Goal: Information Seeking & Learning: Learn about a topic

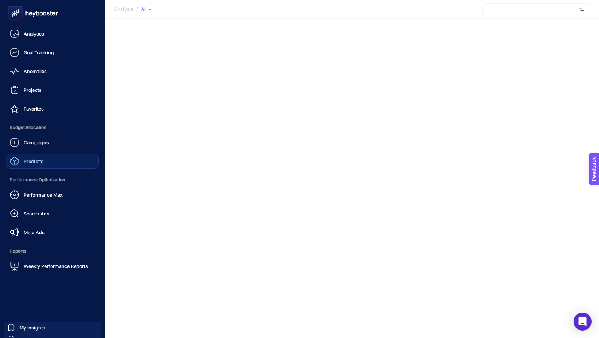
click at [28, 160] on span "Products" at bounding box center [34, 161] width 20 height 6
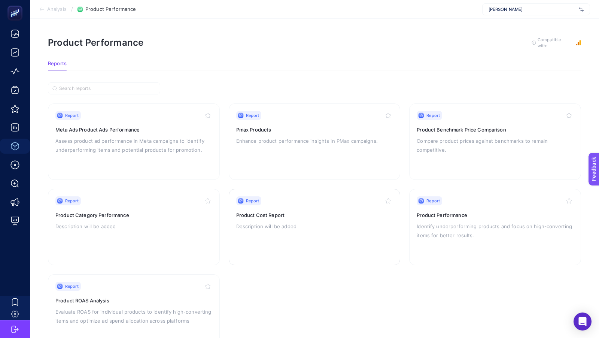
click at [293, 209] on div "Report Product Cost Report Description will be added" at bounding box center [314, 226] width 157 height 61
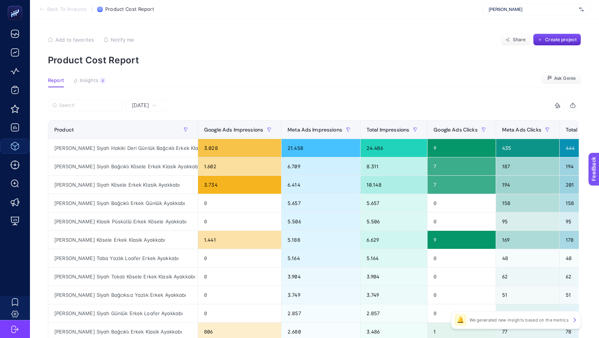
click at [525, 11] on span "[PERSON_NAME]" at bounding box center [532, 9] width 88 height 6
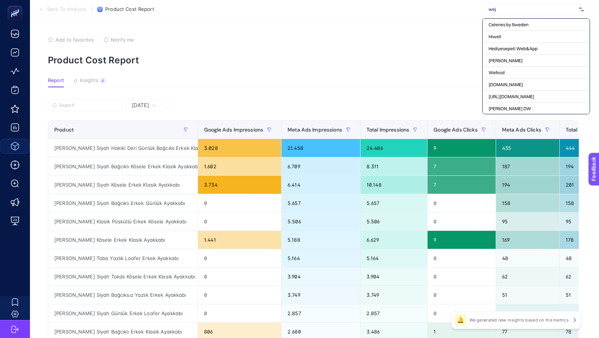
type input "weja"
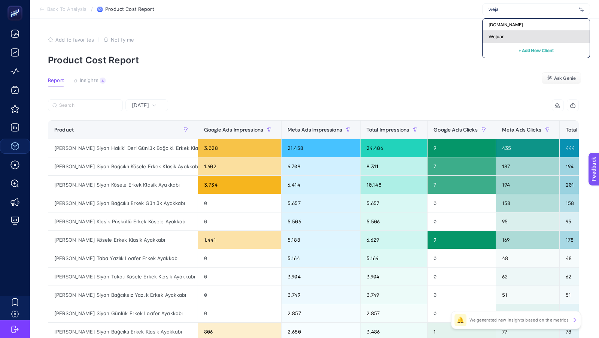
click at [518, 37] on div "Wejaar" at bounding box center [535, 37] width 107 height 12
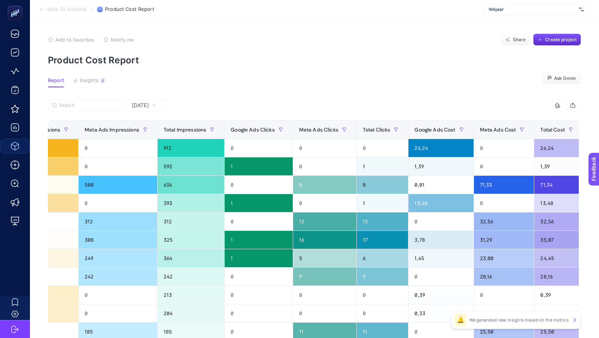
scroll to position [0, 205]
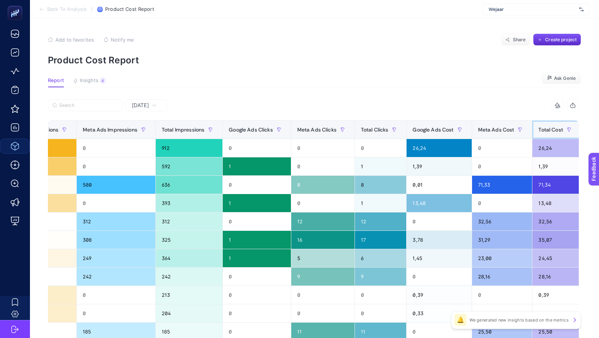
click at [543, 128] on span "Total Cost" at bounding box center [550, 130] width 24 height 6
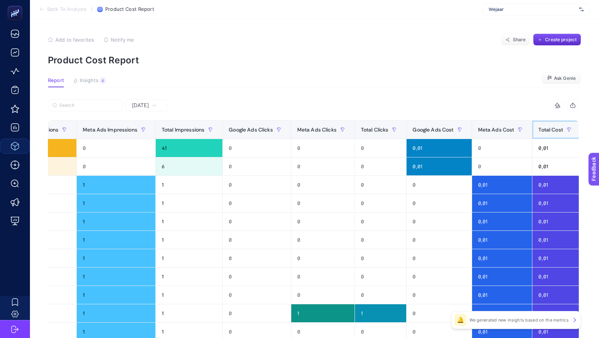
click at [543, 128] on span "Total Cost" at bounding box center [550, 130] width 24 height 6
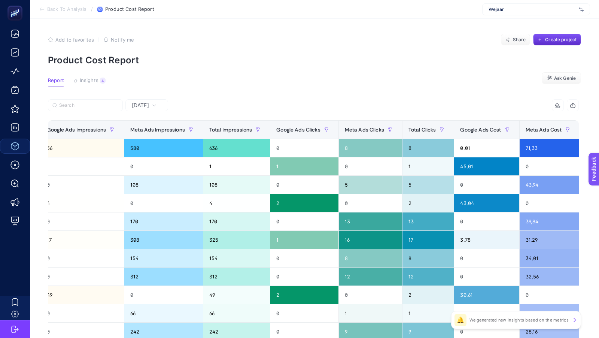
scroll to position [0, 0]
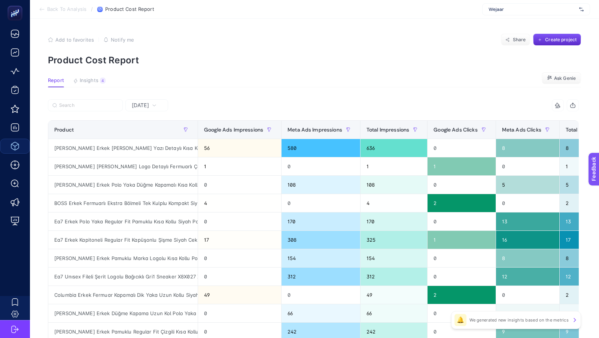
click at [137, 104] on span "[DATE]" at bounding box center [140, 104] width 17 height 7
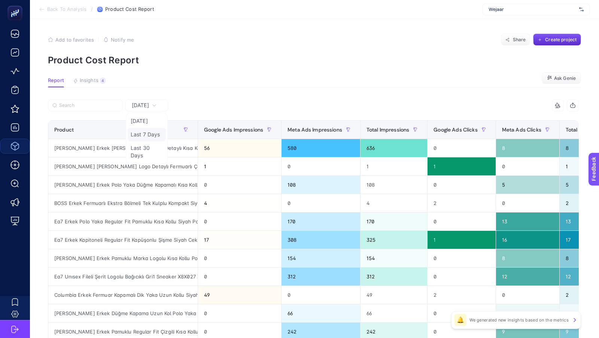
click at [148, 134] on li "Last 7 Days" at bounding box center [147, 134] width 38 height 13
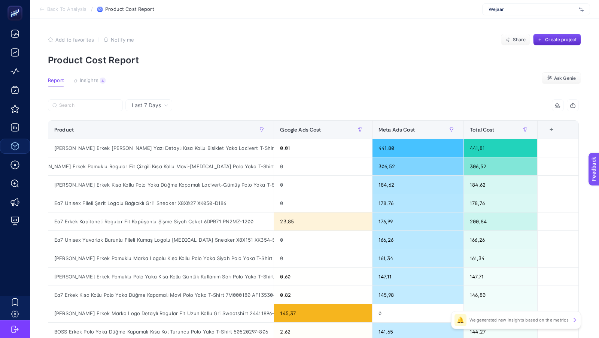
scroll to position [0, 11]
click at [476, 128] on span "Total Cost" at bounding box center [482, 130] width 24 height 6
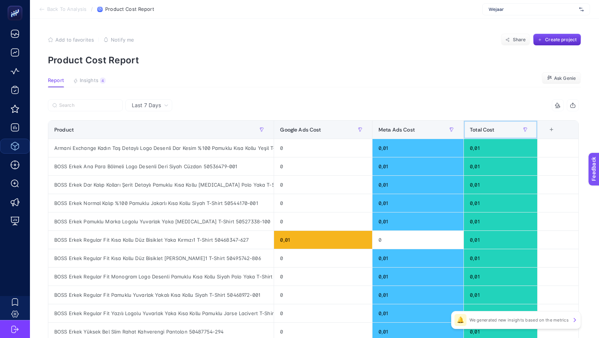
click at [476, 128] on span "Total Cost" at bounding box center [482, 130] width 24 height 6
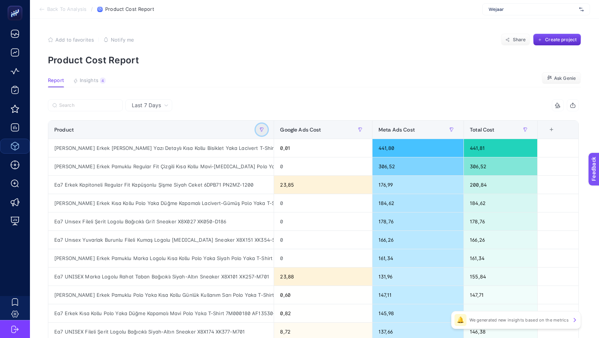
click at [266, 129] on button "button" at bounding box center [262, 130] width 12 height 12
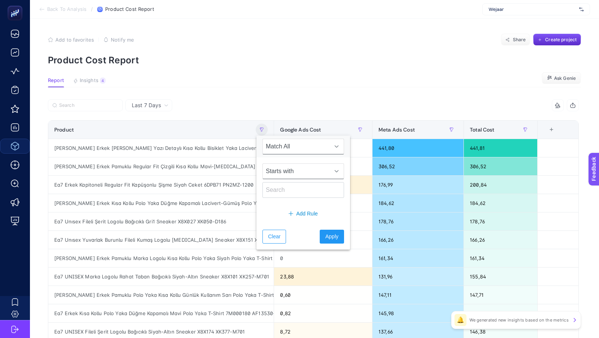
click at [286, 170] on span "Starts with" at bounding box center [296, 171] width 67 height 15
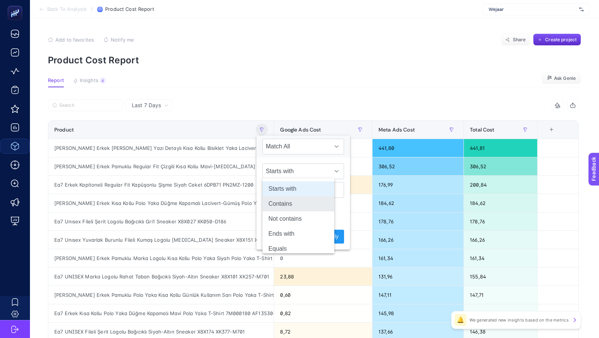
click at [279, 199] on li "Contains" at bounding box center [298, 203] width 72 height 15
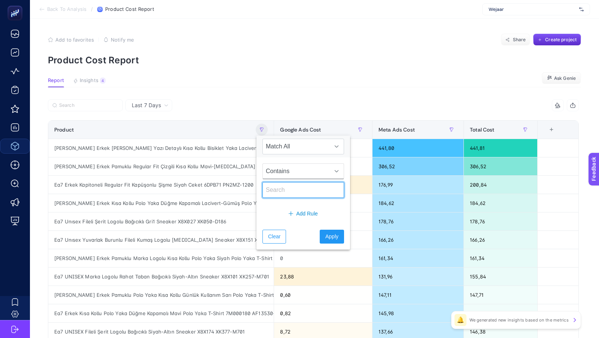
click at [278, 192] on input "text" at bounding box center [303, 190] width 82 height 16
type input "X4P134"
click at [331, 237] on button "Apply" at bounding box center [332, 236] width 24 height 14
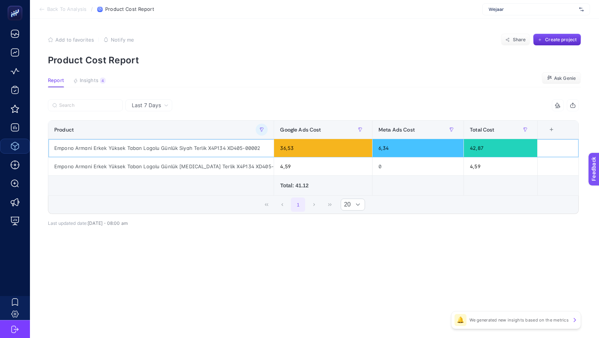
click at [205, 147] on div "Emporıo Armani Erkek Yüksek Taban Logolu Günlük Siyah Terlik X4P134 XD405-00002" at bounding box center [160, 148] width 225 height 18
click at [259, 130] on button "button" at bounding box center [262, 130] width 12 height 12
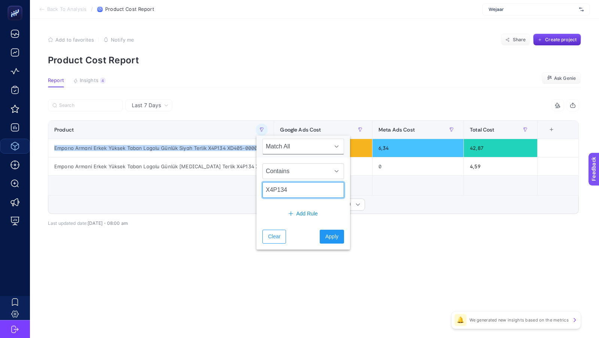
click at [276, 191] on input "X4P134" at bounding box center [303, 190] width 82 height 16
type input "1100 Mont"
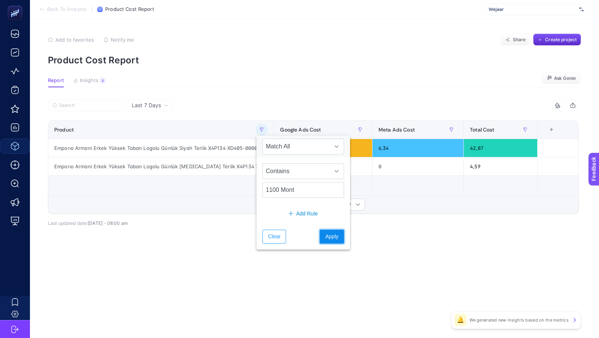
click at [323, 229] on button "Apply" at bounding box center [332, 236] width 24 height 14
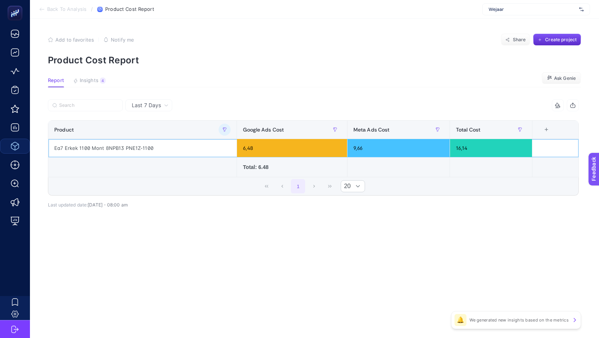
click at [126, 149] on div "Ea7 Erkek 1100 Mont 8NPB13 PNE1Z-1100" at bounding box center [142, 148] width 188 height 18
copy tr "Ea7 Erkek 1100 Mont 8NPB13 PNE1Z-1100"
click at [226, 125] on button "button" at bounding box center [225, 130] width 12 height 12
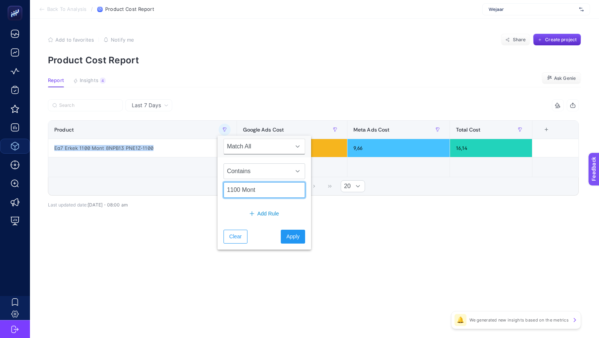
click at [250, 192] on input "1100 Mont" at bounding box center [264, 190] width 82 height 16
type input "M0028"
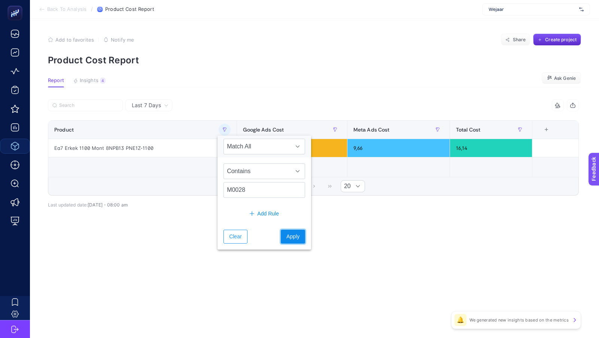
click at [286, 236] on span "Apply" at bounding box center [292, 236] width 13 height 8
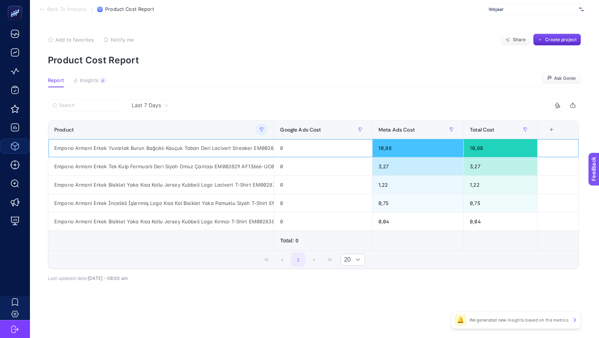
click at [178, 148] on div "Emporıo Armani Erkek Yuvarlak Burun Bağcıklı Kauçuk Taban Deri Lacivert Sneaker…" at bounding box center [160, 148] width 225 height 18
click at [165, 105] on icon at bounding box center [166, 105] width 4 height 4
click at [274, 82] on section "Report Insights 4 We generated new insights based on the metrics Ask [PERSON_NA…" at bounding box center [314, 82] width 533 height 10
click at [88, 79] on span "Insights" at bounding box center [89, 80] width 19 height 6
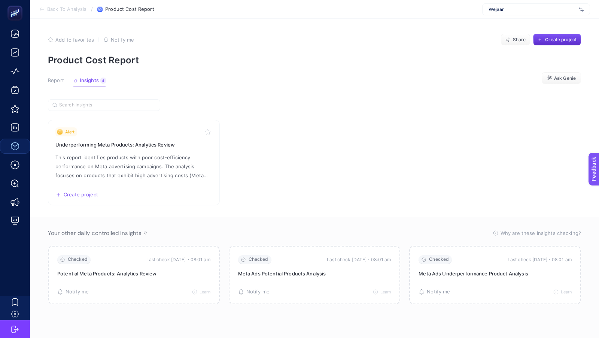
click at [65, 11] on span "Back To Analysis" at bounding box center [66, 9] width 39 height 6
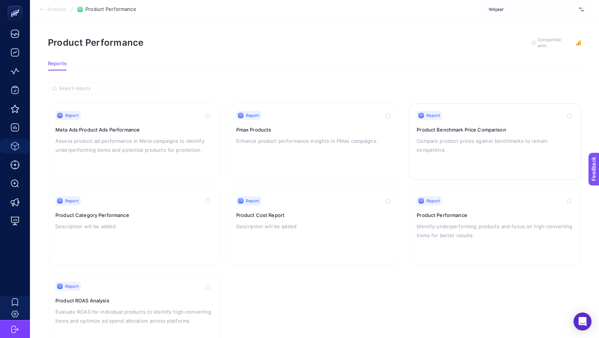
click at [473, 136] on p "Compare product prices against benchmarks to remain competitive." at bounding box center [495, 145] width 157 height 18
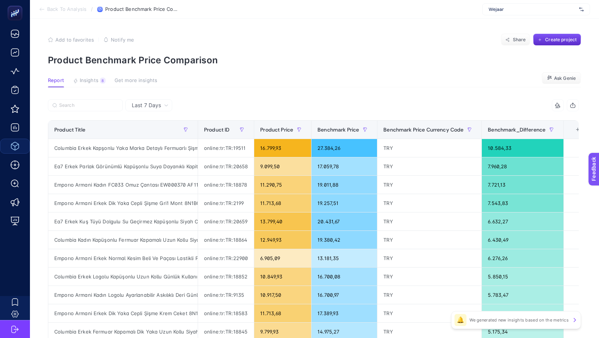
scroll to position [68, 0]
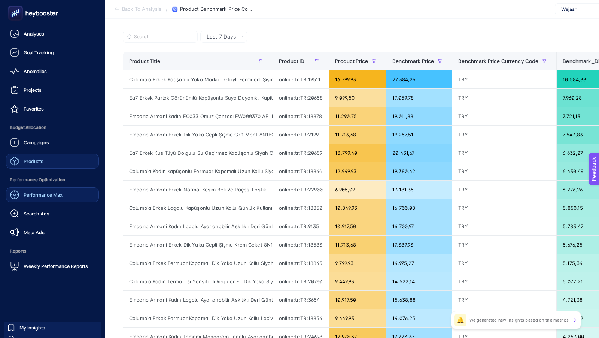
click at [42, 193] on span "Performance Max" at bounding box center [43, 195] width 39 height 6
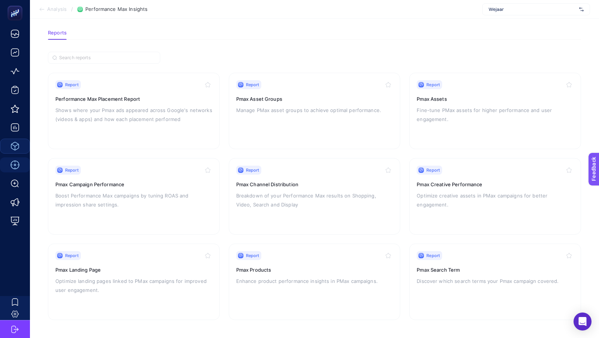
scroll to position [29, 0]
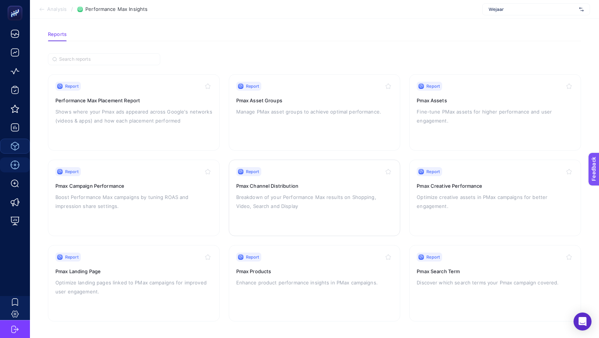
click at [284, 199] on p "Breakdown of your Performance Max results on Shopping, Video, Search and Display" at bounding box center [314, 201] width 157 height 18
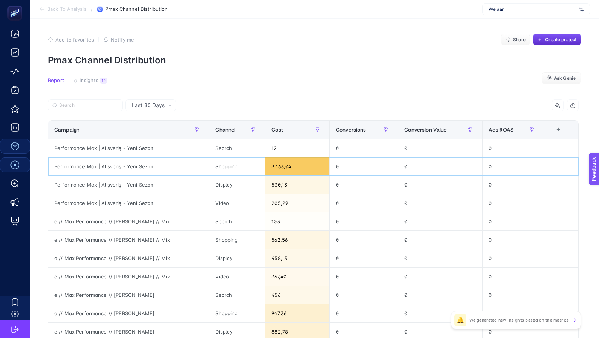
click at [265, 165] on div "3.163,04" at bounding box center [297, 166] width 64 height 18
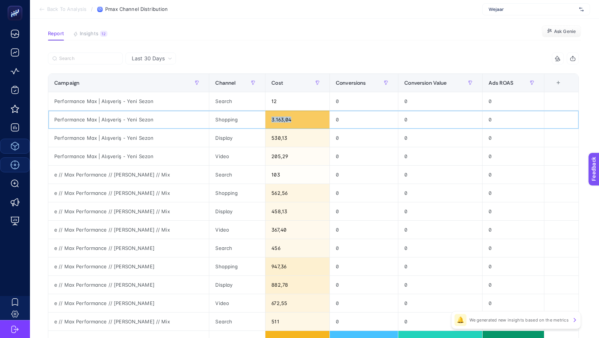
scroll to position [53, 0]
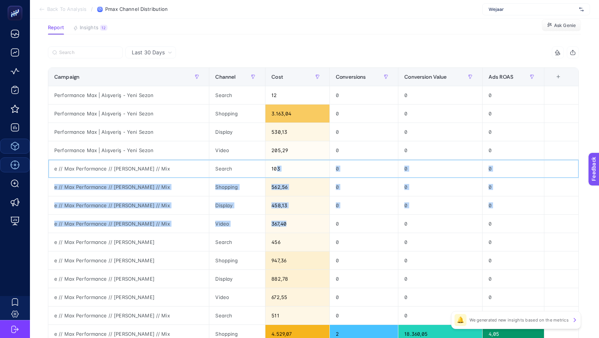
drag, startPoint x: 265, startPoint y: 168, endPoint x: 269, endPoint y: 226, distance: 58.1
click at [269, 226] on tbody "Performance Max | Alışveriş - Yeni Sezon Search 12 0 0 0 Performance Max | Alış…" at bounding box center [313, 269] width 530 height 367
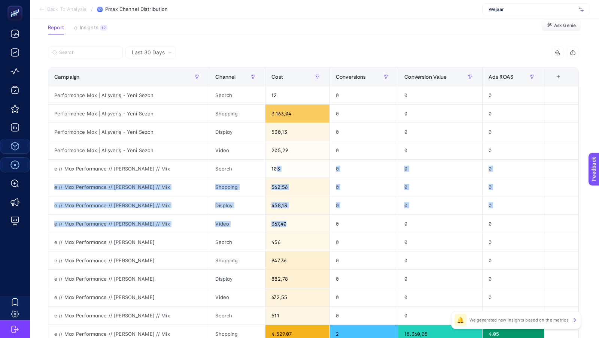
click at [153, 47] on div "Last 30 Days" at bounding box center [150, 52] width 51 height 12
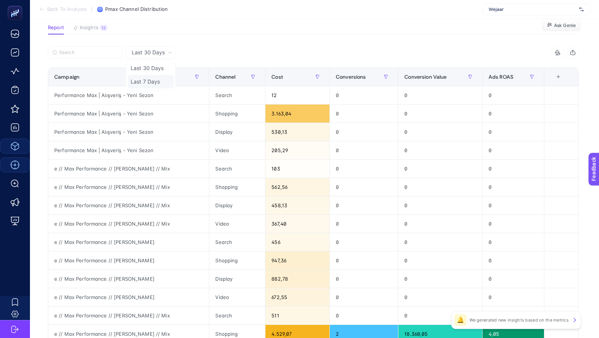
click at [149, 83] on li "Last 7 Days" at bounding box center [151, 81] width 46 height 13
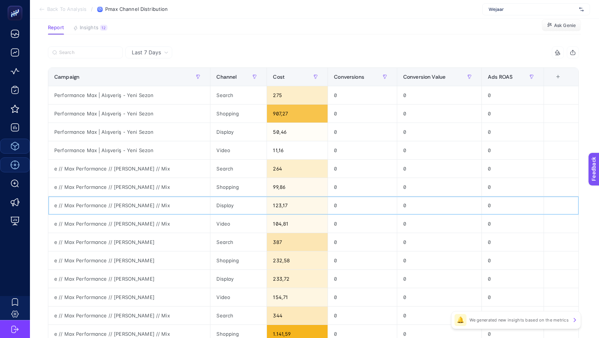
click at [267, 204] on div "123,17" at bounding box center [297, 205] width 61 height 18
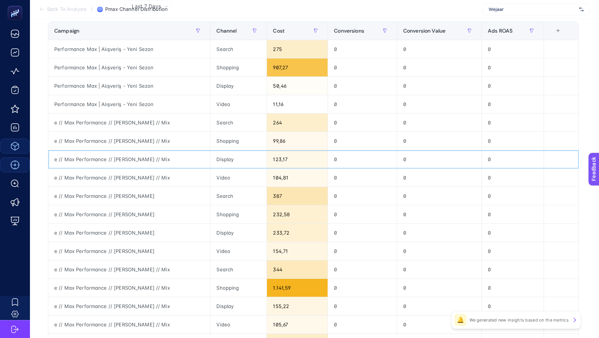
scroll to position [99, 0]
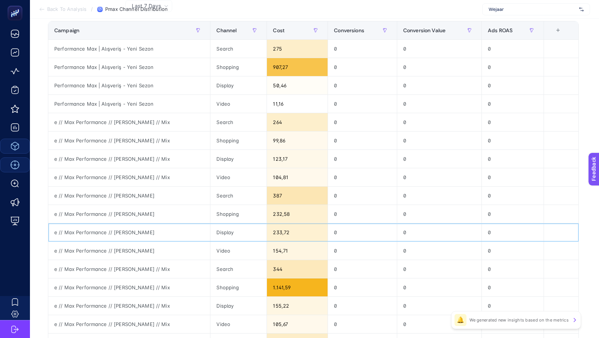
click at [267, 233] on div "233,72" at bounding box center [297, 232] width 61 height 18
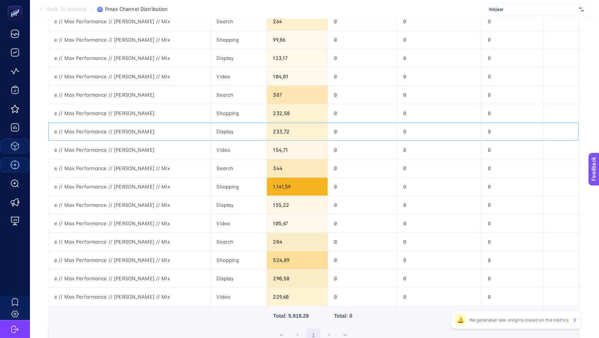
scroll to position [201, 0]
click at [268, 179] on div "1.141,59" at bounding box center [297, 185] width 61 height 18
click at [267, 255] on div "524,89" at bounding box center [297, 259] width 61 height 18
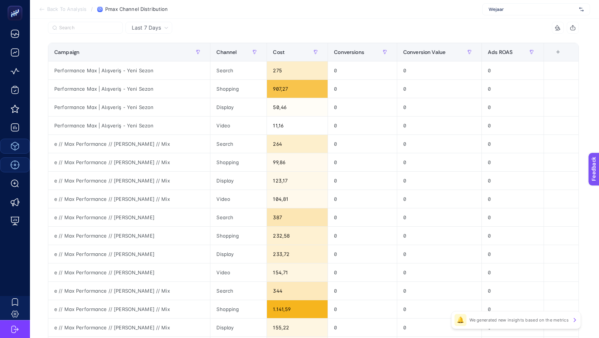
scroll to position [0, 0]
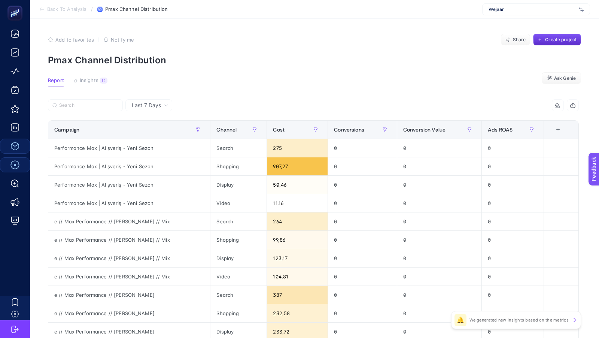
click at [70, 6] on span "Back To Analysis" at bounding box center [66, 9] width 39 height 6
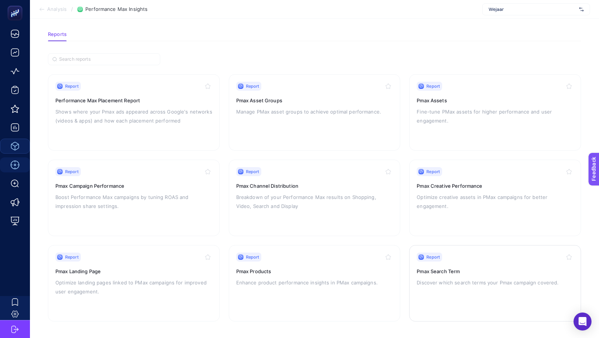
click at [454, 278] on p "Discover which search terms your Pmax campaign covered." at bounding box center [495, 282] width 157 height 9
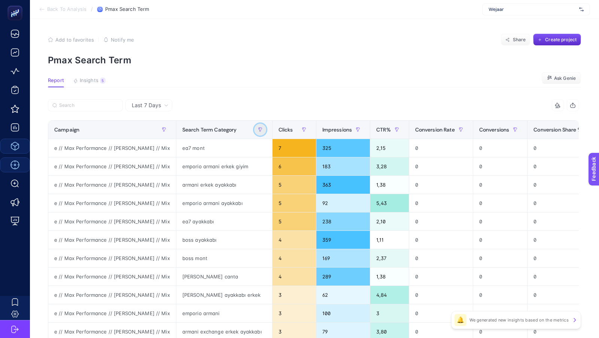
click at [258, 129] on icon "button" at bounding box center [260, 129] width 4 height 4
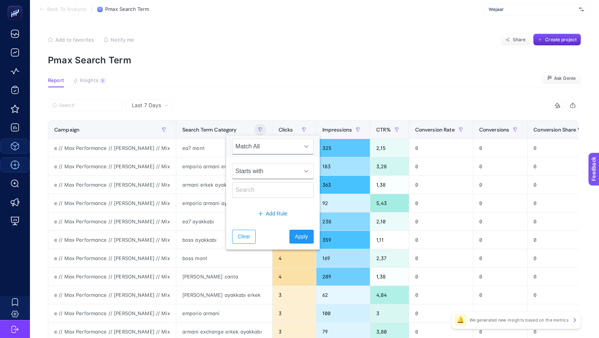
click at [258, 171] on span "Starts with" at bounding box center [265, 171] width 67 height 15
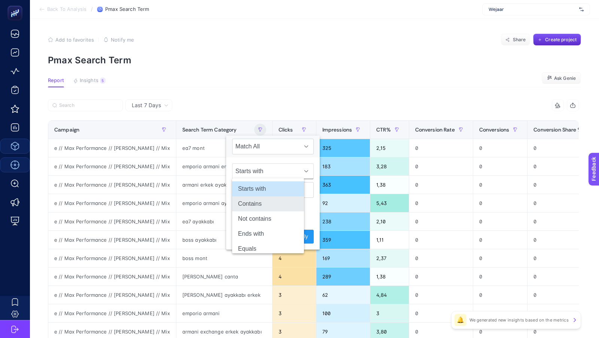
click at [253, 198] on li "Contains" at bounding box center [268, 203] width 72 height 15
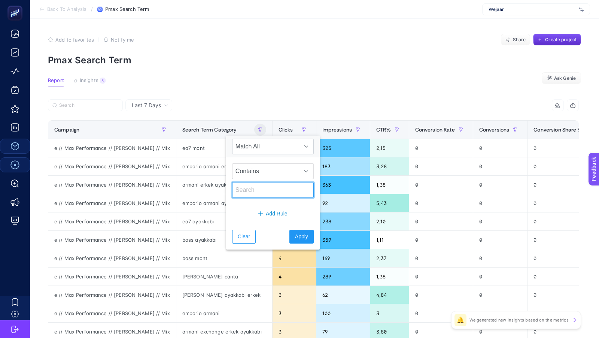
click at [247, 190] on input "text" at bounding box center [273, 190] width 82 height 16
type input "wejaar"
click at [295, 237] on span "Apply" at bounding box center [301, 236] width 13 height 8
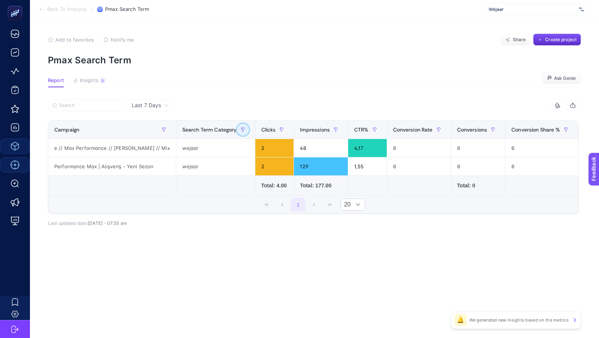
click at [237, 130] on button "button" at bounding box center [243, 130] width 12 height 12
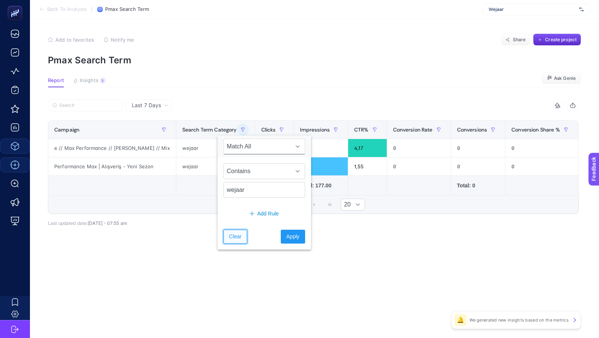
click at [235, 238] on button "Clear" at bounding box center [235, 236] width 24 height 14
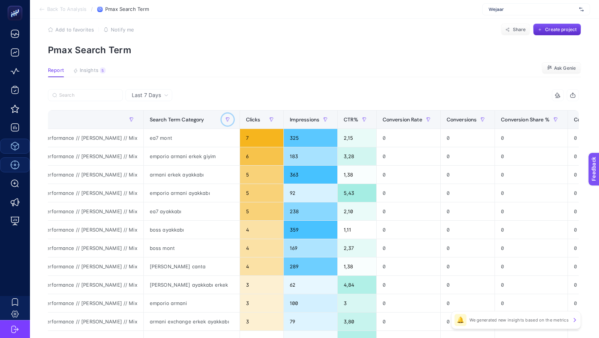
scroll to position [9, 0]
